Goal: Task Accomplishment & Management: Manage account settings

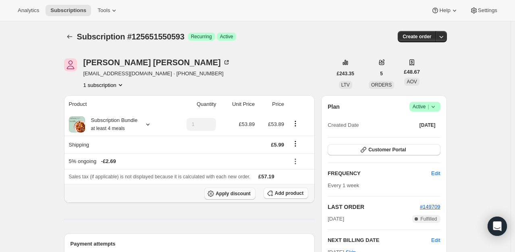
click at [229, 198] on button "Apply discount" at bounding box center [229, 194] width 51 height 12
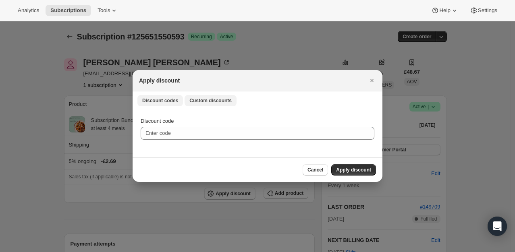
click at [215, 104] on span "Custom discounts" at bounding box center [211, 101] width 42 height 6
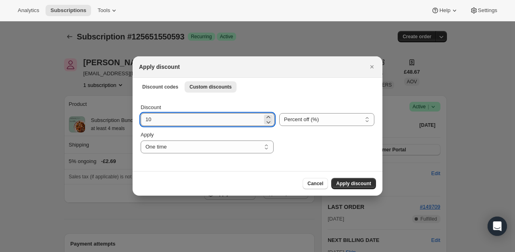
click at [185, 124] on input "10" at bounding box center [202, 119] width 122 height 13
type input "100"
click at [361, 186] on span "Apply discount" at bounding box center [353, 184] width 35 height 6
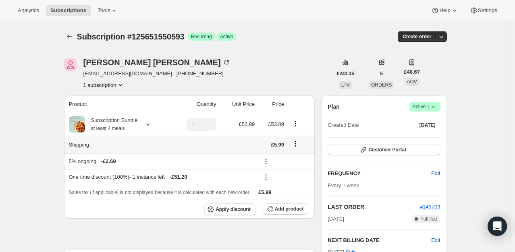
click at [300, 146] on icon "Shipping actions" at bounding box center [296, 144] width 8 height 8
click at [298, 155] on button "Edit shipping rate" at bounding box center [297, 159] width 45 height 13
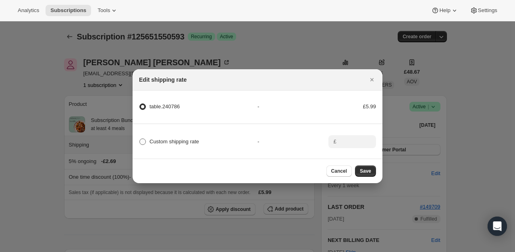
click at [143, 139] on span ":res:" at bounding box center [143, 142] width 6 height 6
click at [140, 139] on input "Custom shipping rate" at bounding box center [140, 139] width 0 height 0
radio input "true"
radio input "false"
click at [353, 140] on input ":res:" at bounding box center [351, 141] width 25 height 13
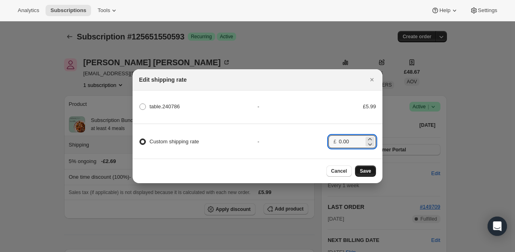
type input "0.00"
click at [363, 173] on span "Save" at bounding box center [365, 171] width 11 height 6
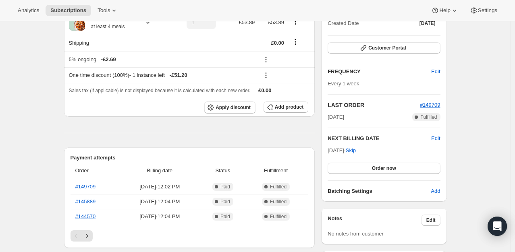
scroll to position [161, 0]
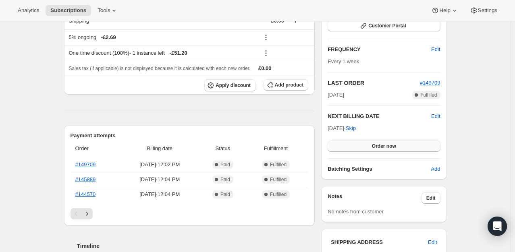
click at [389, 149] on button "Order now" at bounding box center [384, 146] width 113 height 11
click at [389, 149] on button "Click to confirm" at bounding box center [384, 146] width 113 height 11
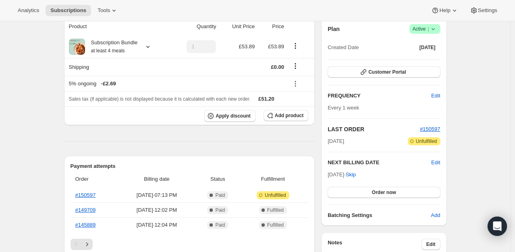
scroll to position [81, 0]
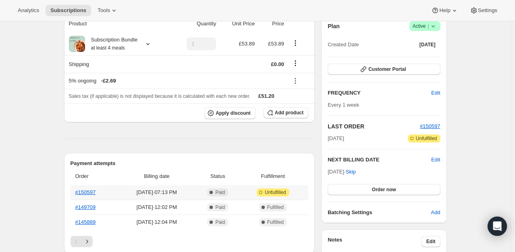
click at [83, 196] on th "#150597" at bounding box center [95, 193] width 48 height 15
click at [87, 192] on link "#150597" at bounding box center [85, 193] width 21 height 6
